Goal: Task Accomplishment & Management: Manage account settings

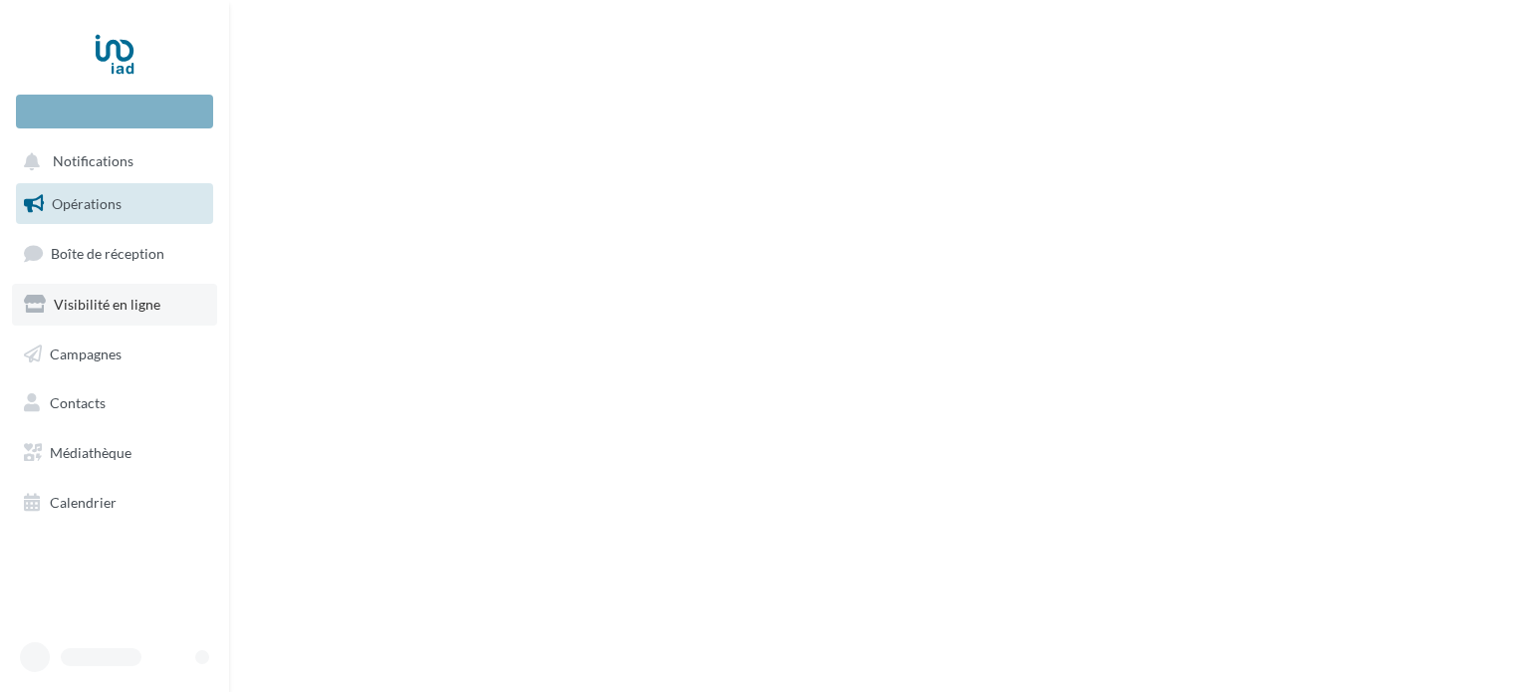
click at [168, 300] on link "Visibilité en ligne" at bounding box center [114, 305] width 205 height 42
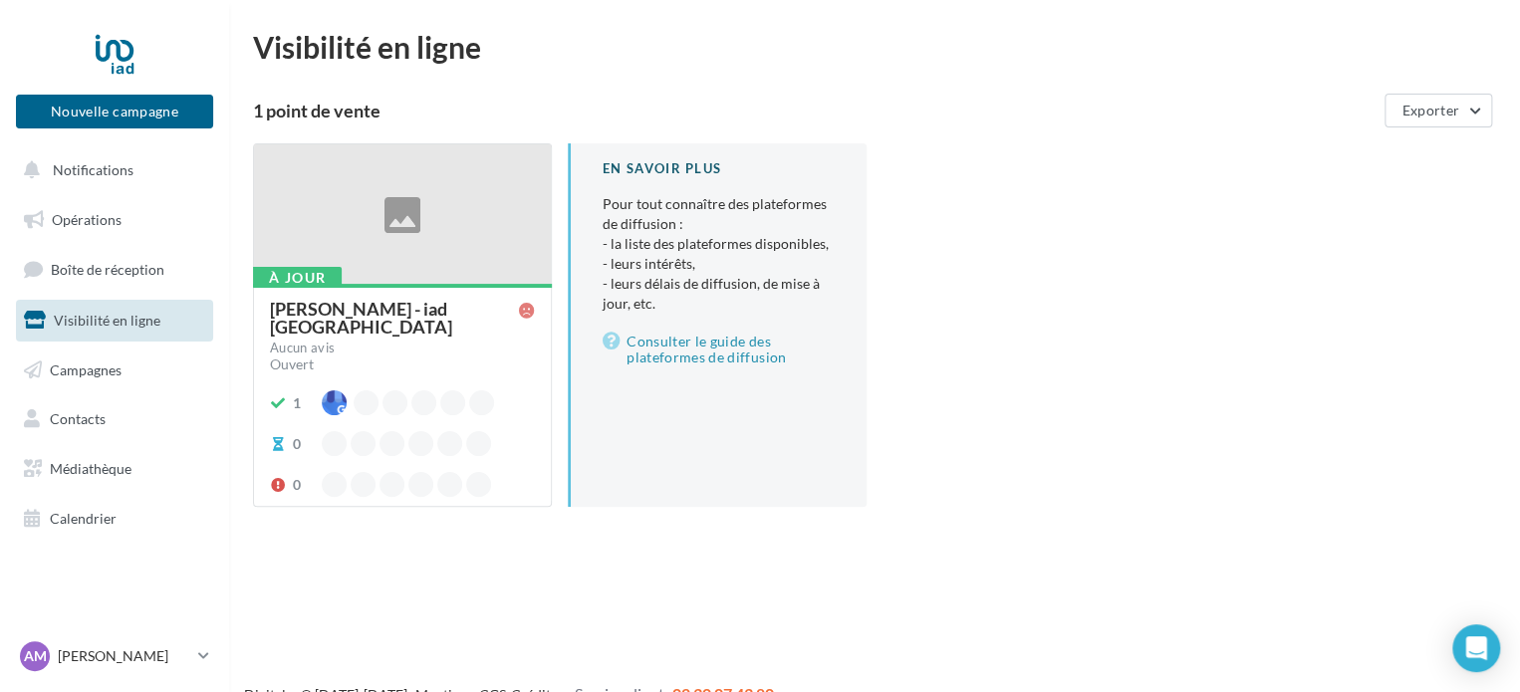
click at [331, 304] on div "[PERSON_NAME] - iad [GEOGRAPHIC_DATA]" at bounding box center [394, 318] width 249 height 36
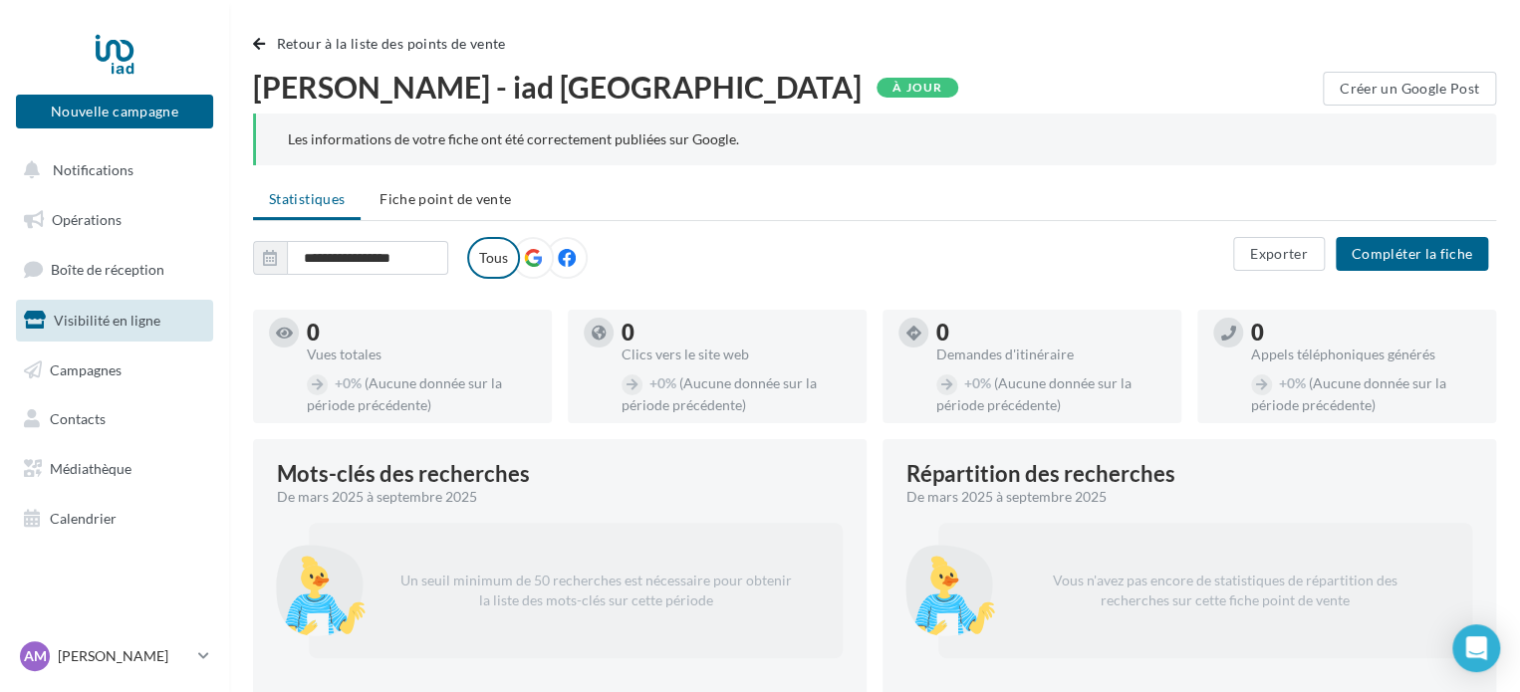
click at [526, 251] on icon at bounding box center [533, 258] width 18 height 18
click at [422, 200] on span "Fiche point de vente" at bounding box center [444, 198] width 131 height 17
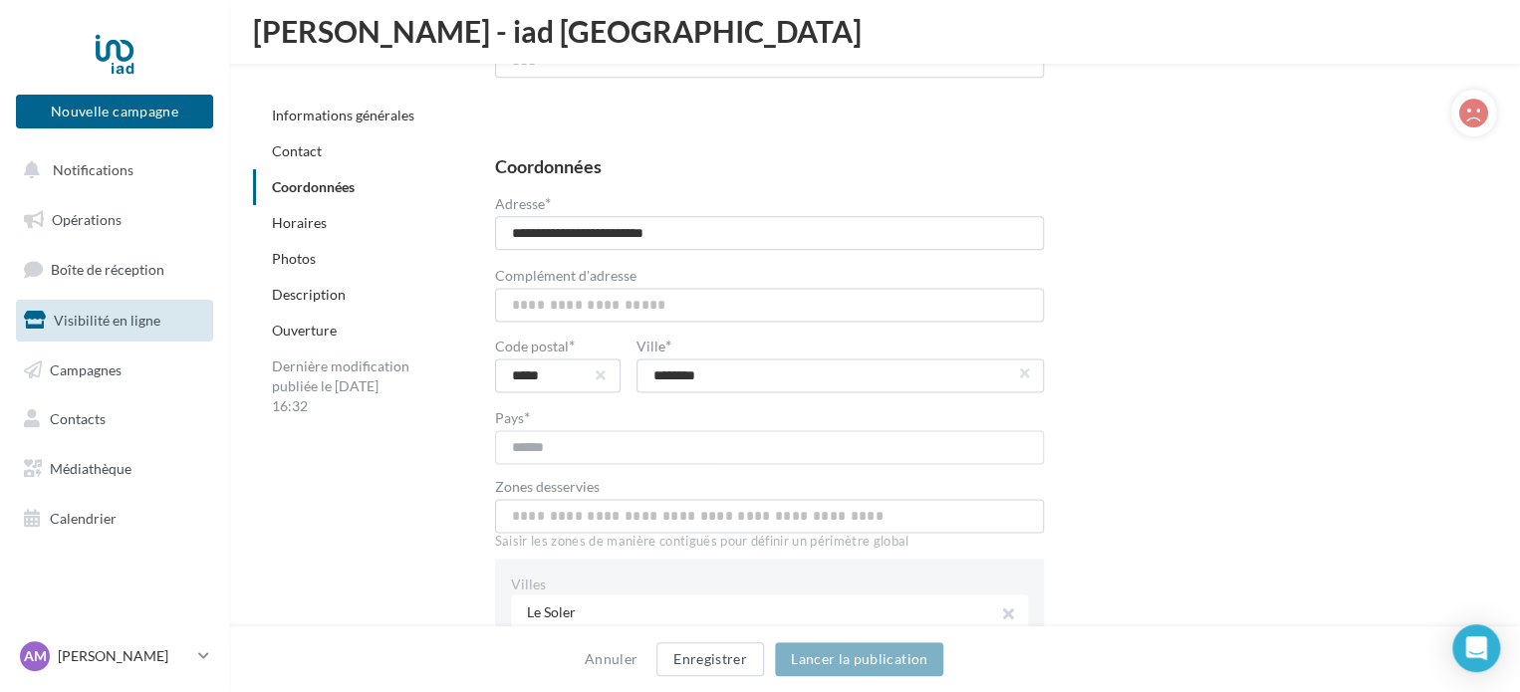
scroll to position [1141, 0]
click at [110, 644] on div "AM Alexis MASCLE alexis.mascle@iadfrance.fr" at bounding box center [105, 656] width 170 height 30
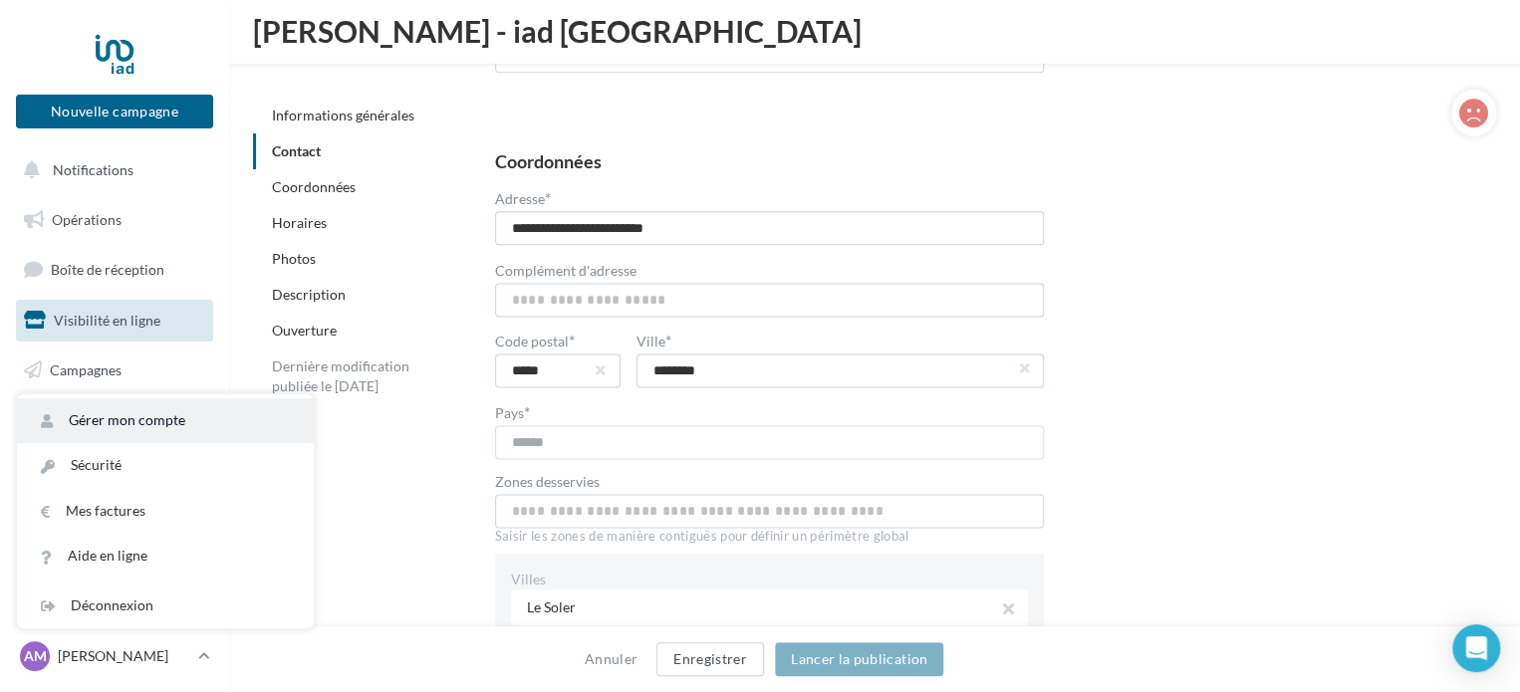
click at [125, 432] on link "Gérer mon compte" at bounding box center [165, 420] width 297 height 45
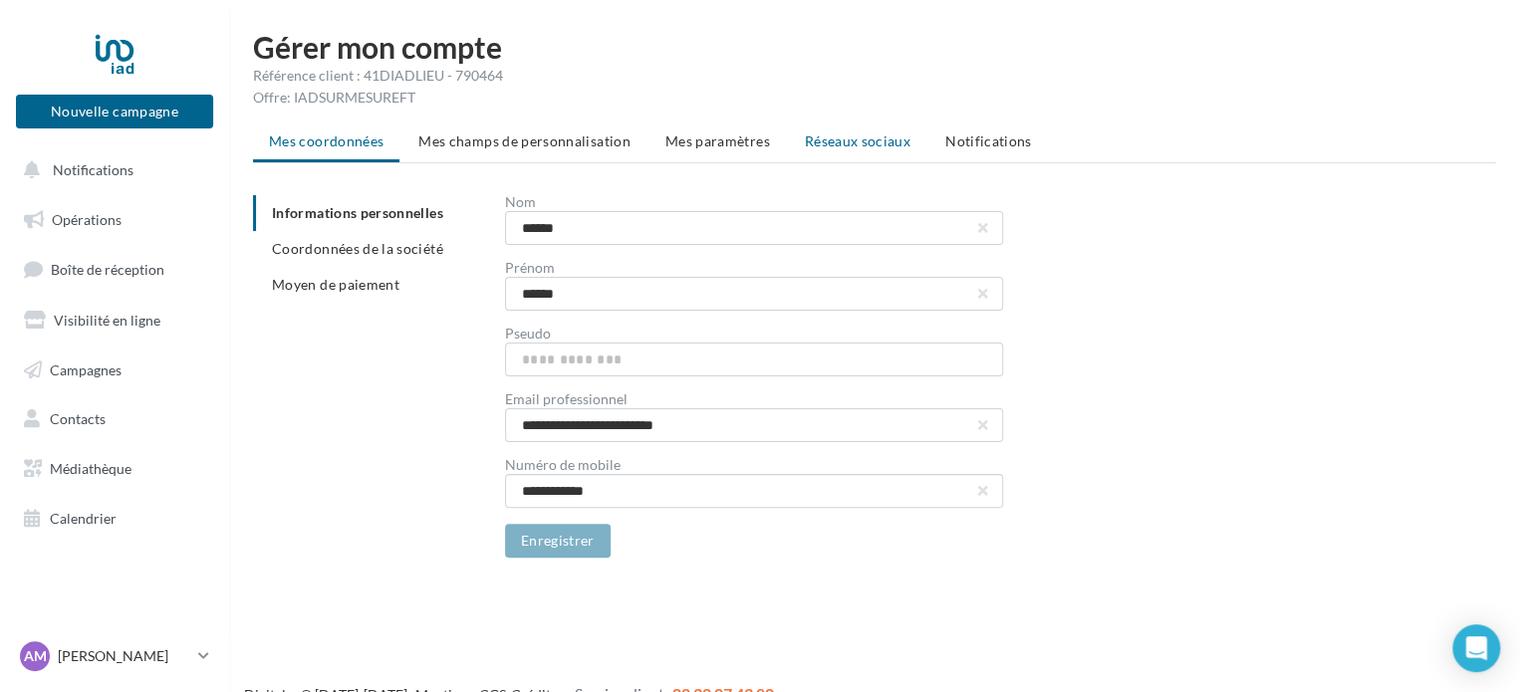
click at [859, 134] on span "Réseaux sociaux" at bounding box center [858, 140] width 106 height 17
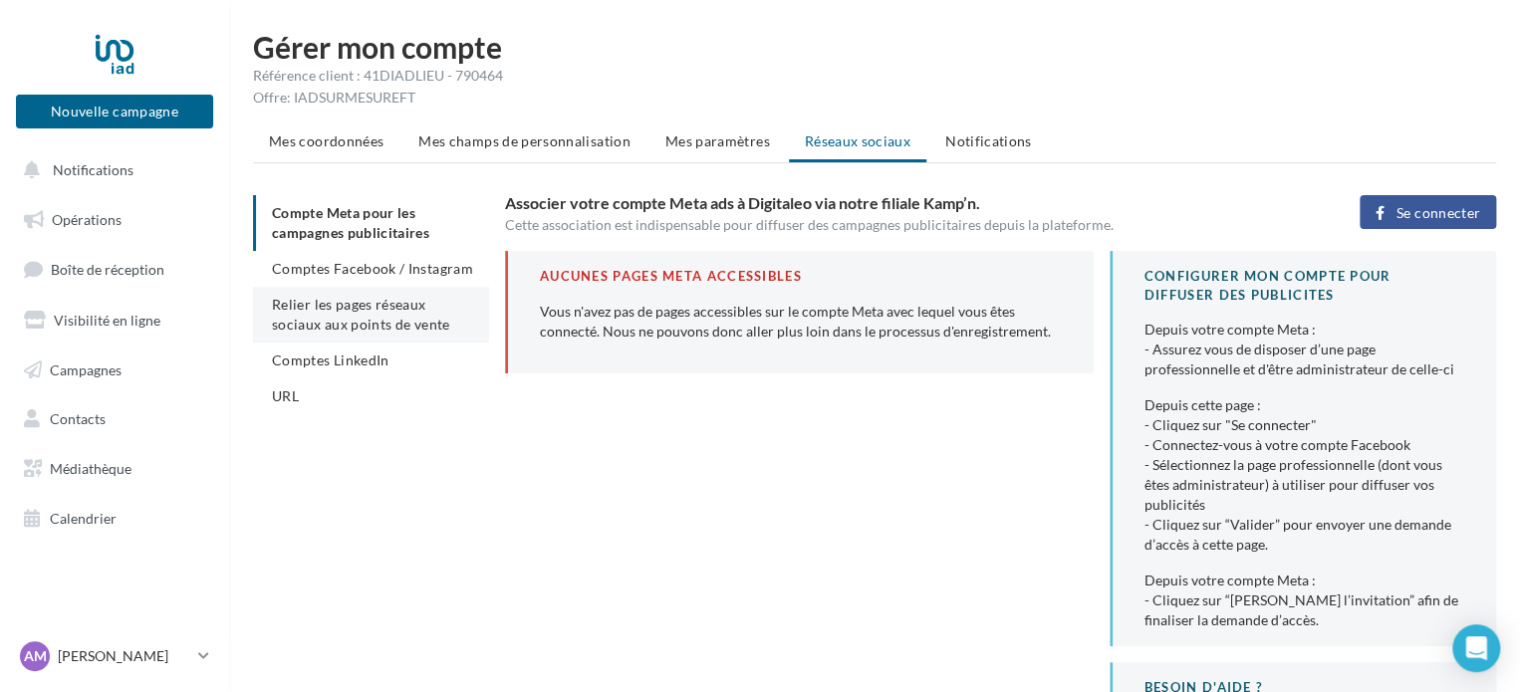
click at [364, 311] on span "Relier les pages réseaux sociaux aux points de vente" at bounding box center [360, 314] width 177 height 37
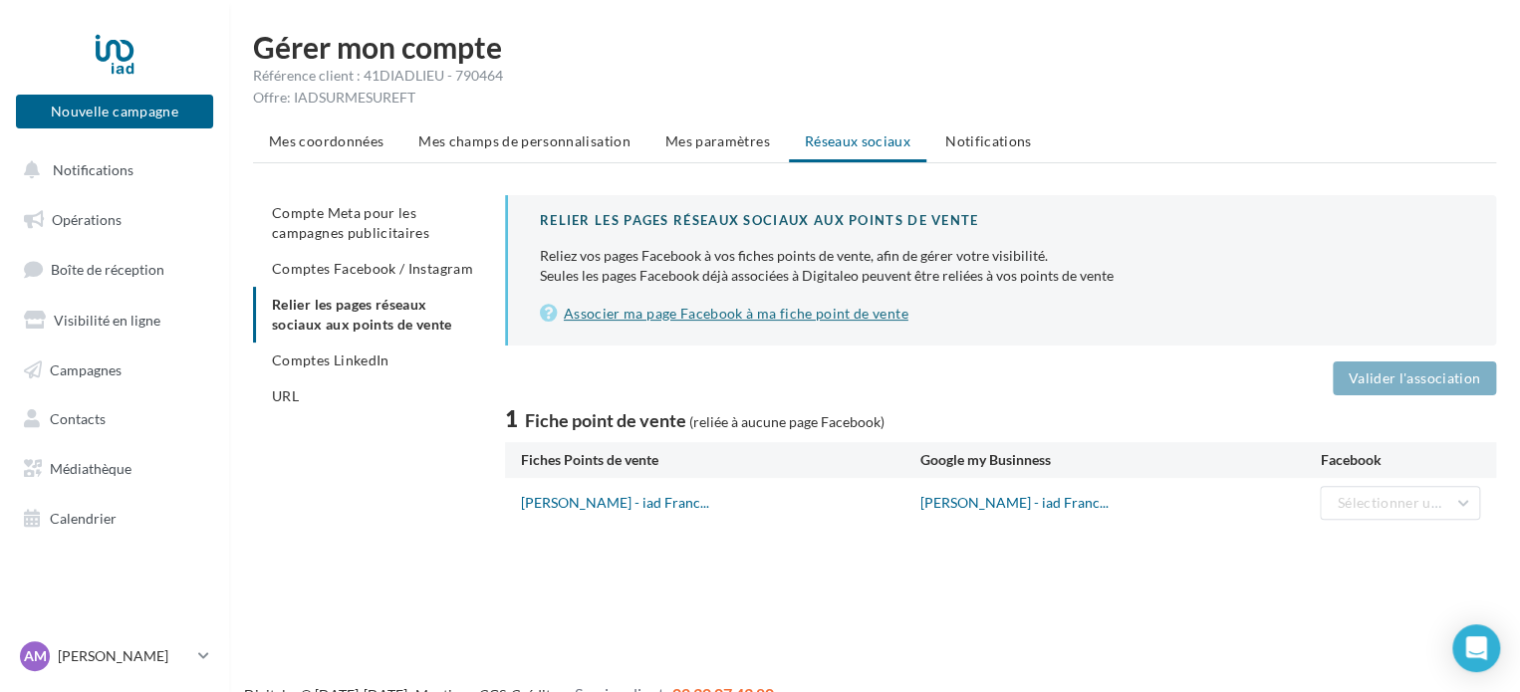
click at [730, 314] on link "Associer ma page Facebook à ma fiche point de vente" at bounding box center [1002, 314] width 924 height 24
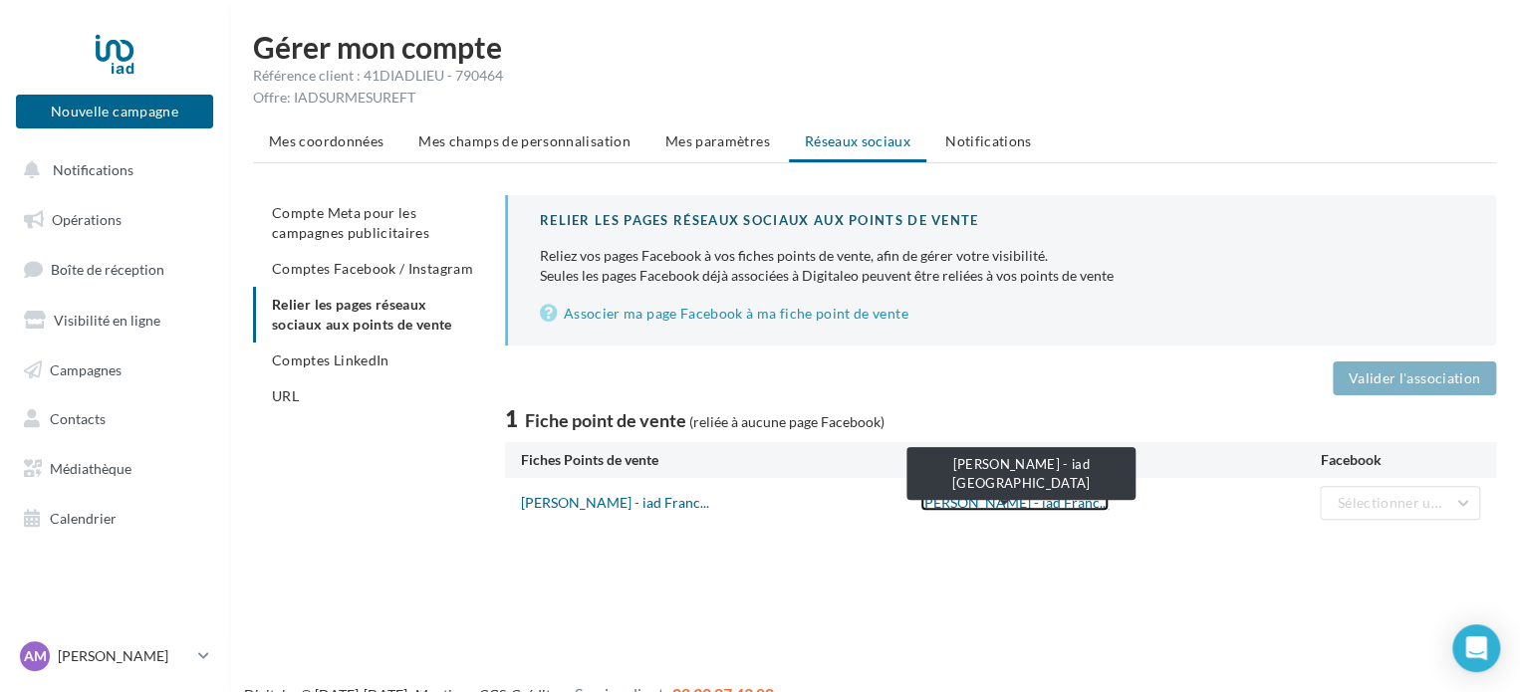
click at [1033, 508] on link "[PERSON_NAME] - iad Franc..." at bounding box center [1014, 502] width 188 height 17
